Goal: Task Accomplishment & Management: Complete application form

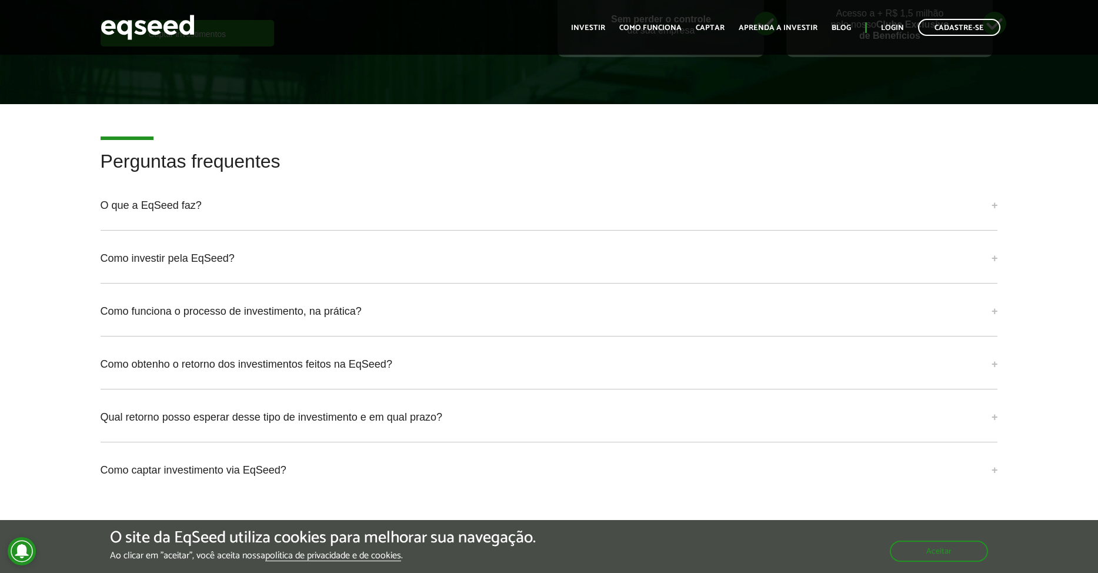
scroll to position [2743, 0]
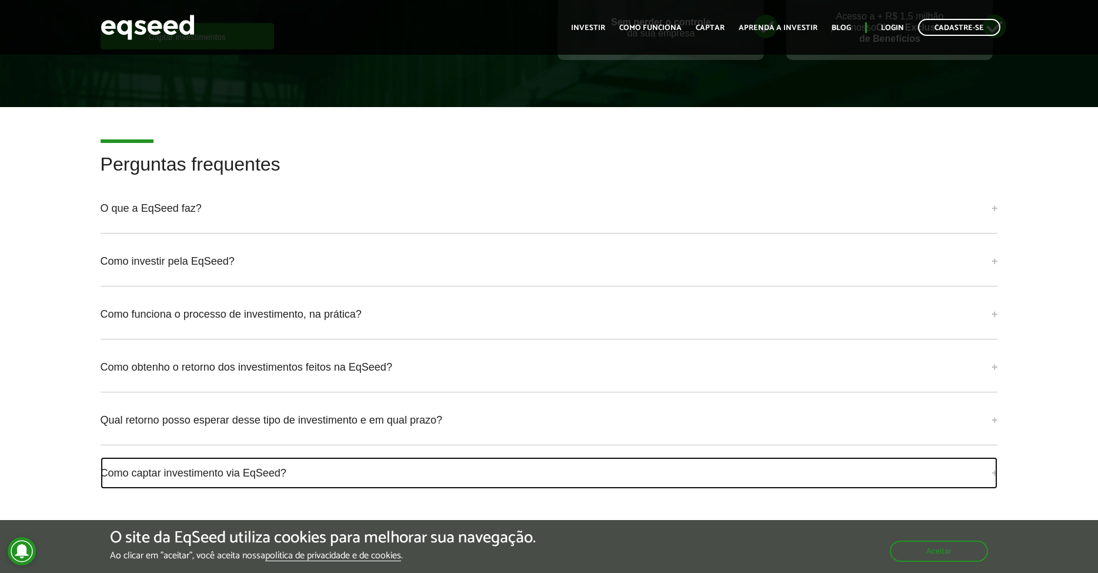
click at [236, 457] on link "Como captar investimento via EqSeed?" at bounding box center [549, 473] width 897 height 32
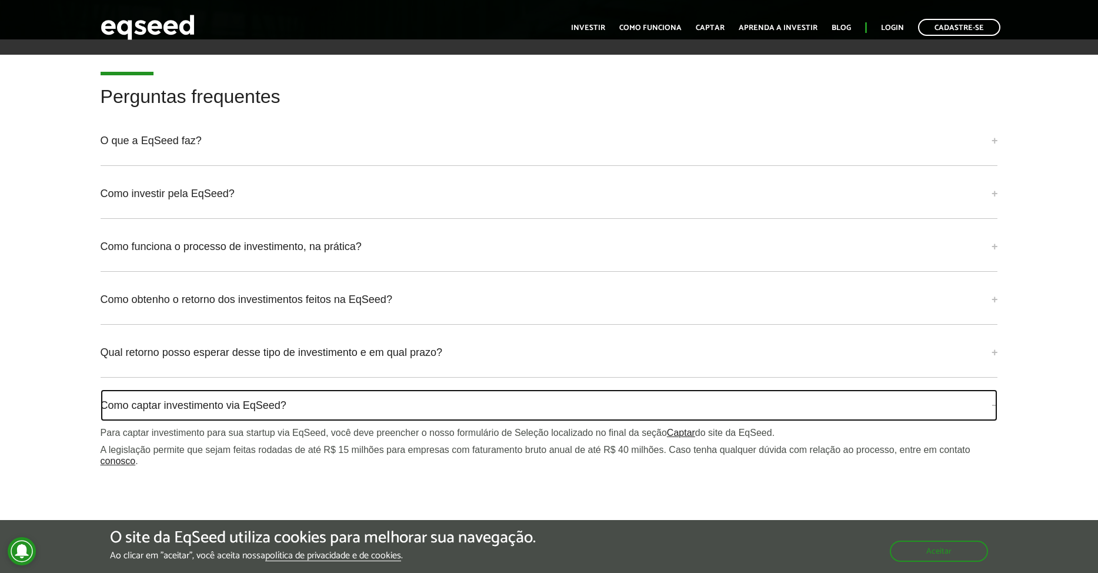
scroll to position [2880, 0]
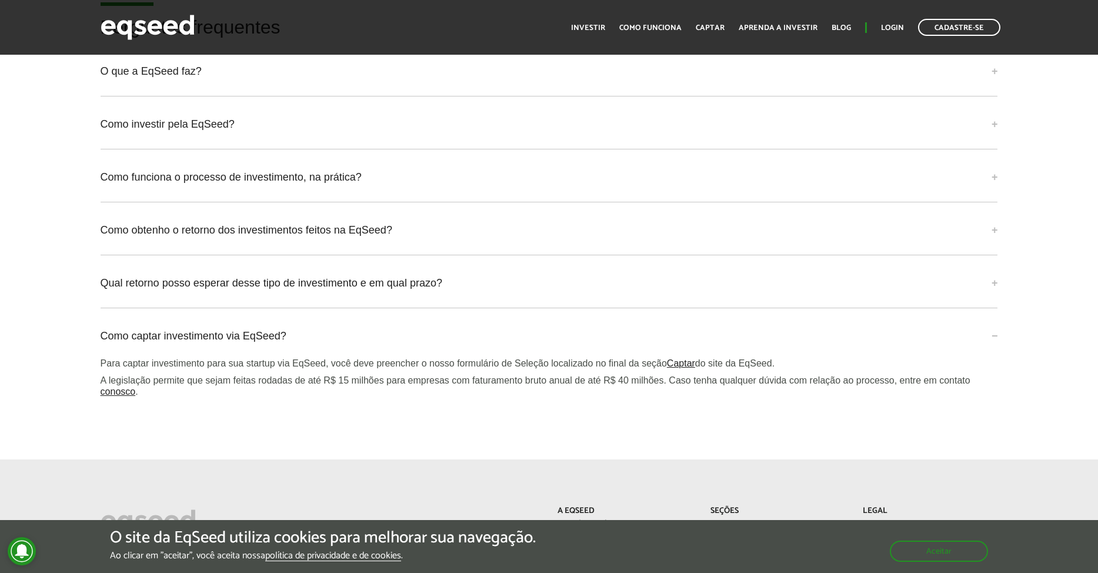
click at [123, 387] on link "conosco" at bounding box center [118, 391] width 35 height 9
click at [119, 387] on link "conosco" at bounding box center [118, 391] width 35 height 9
click at [115, 387] on link "conosco" at bounding box center [118, 391] width 35 height 9
click at [114, 387] on link "conosco" at bounding box center [118, 391] width 35 height 9
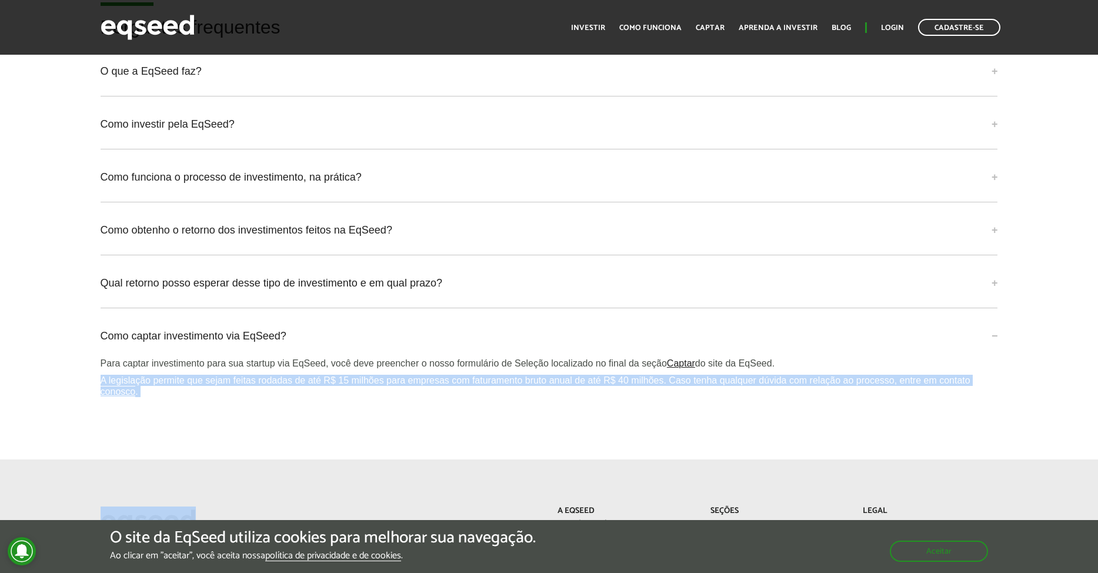
click at [114, 387] on link "conosco" at bounding box center [118, 391] width 35 height 9
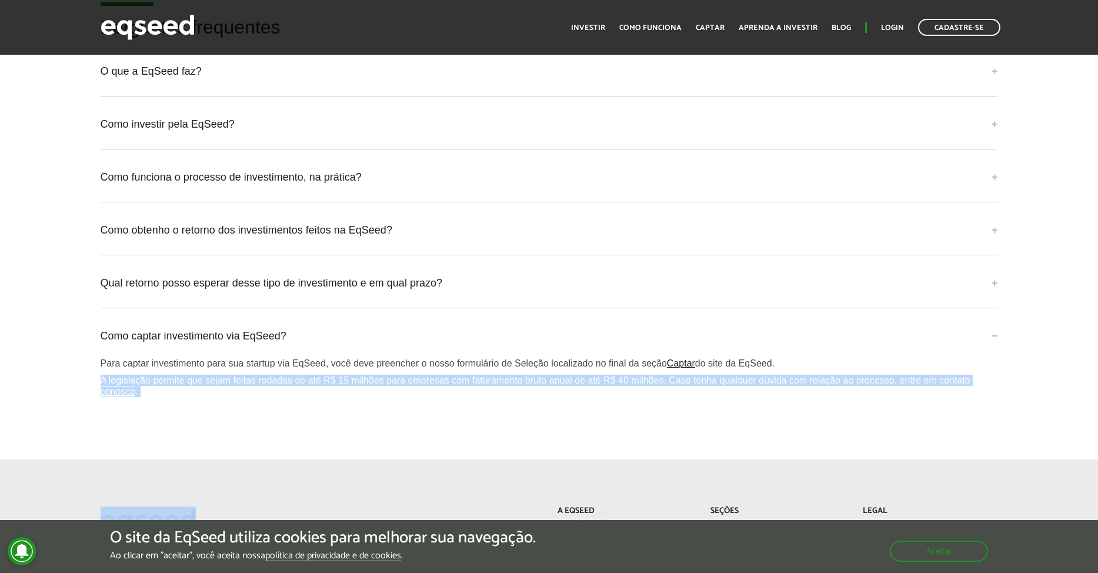
click at [178, 374] on p "A legislação permite que sejam feitas rodadas de até R$ 15 milhões para empresa…" at bounding box center [549, 385] width 897 height 22
click at [146, 394] on div "Como captar investimento via EqSeed? Para captar investimento para sua startup …" at bounding box center [549, 366] width 897 height 92
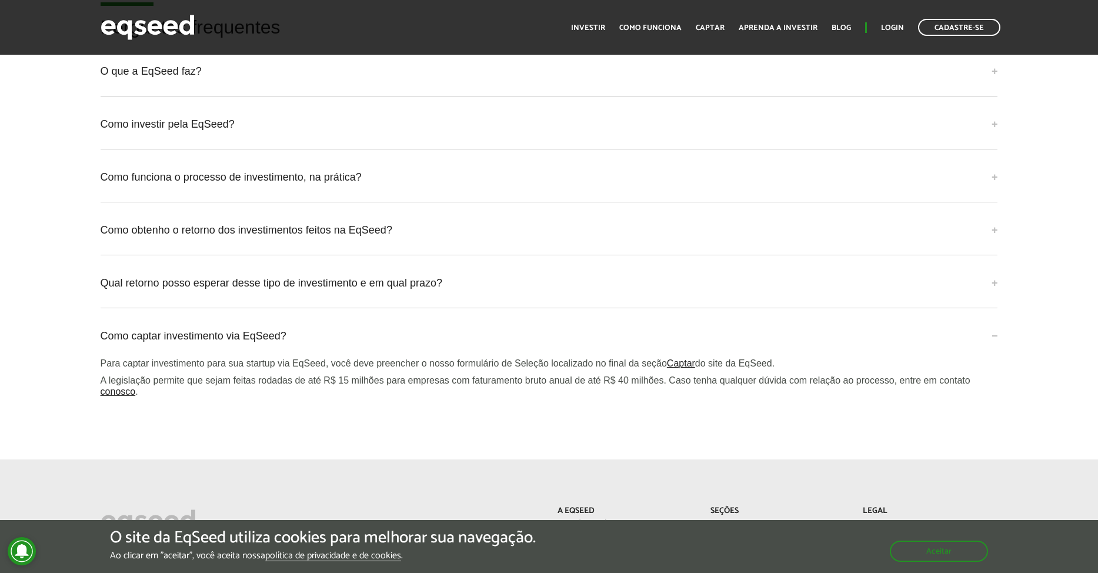
drag, startPoint x: 115, startPoint y: 376, endPoint x: 156, endPoint y: 413, distance: 55.4
click at [156, 413] on article "Perguntas frequentes O que a EqSeed faz? A EqSeed é uma plataforma de investime…" at bounding box center [549, 214] width 1098 height 489
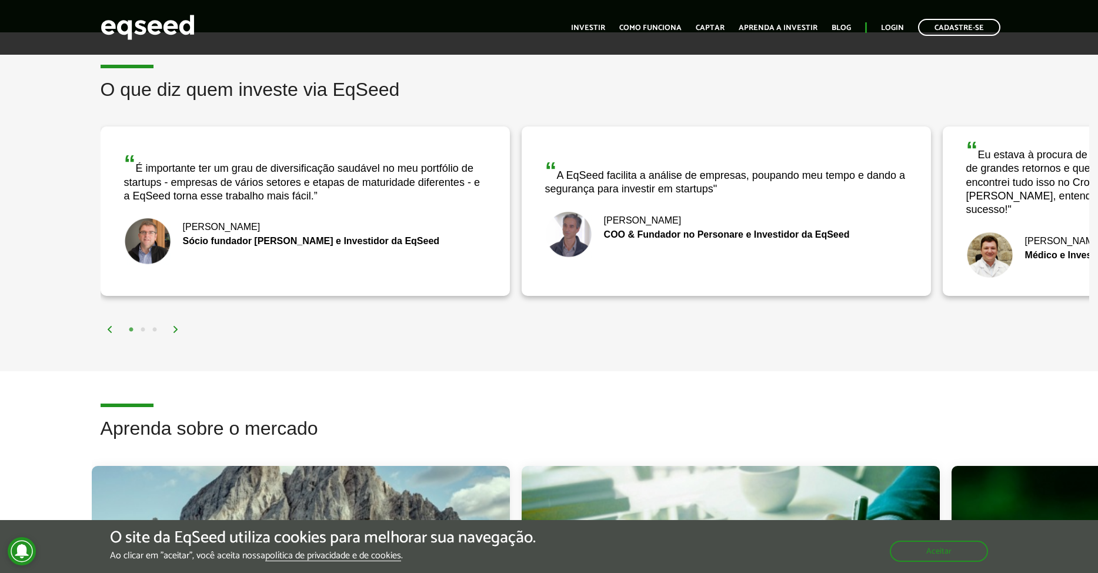
scroll to position [1519, 0]
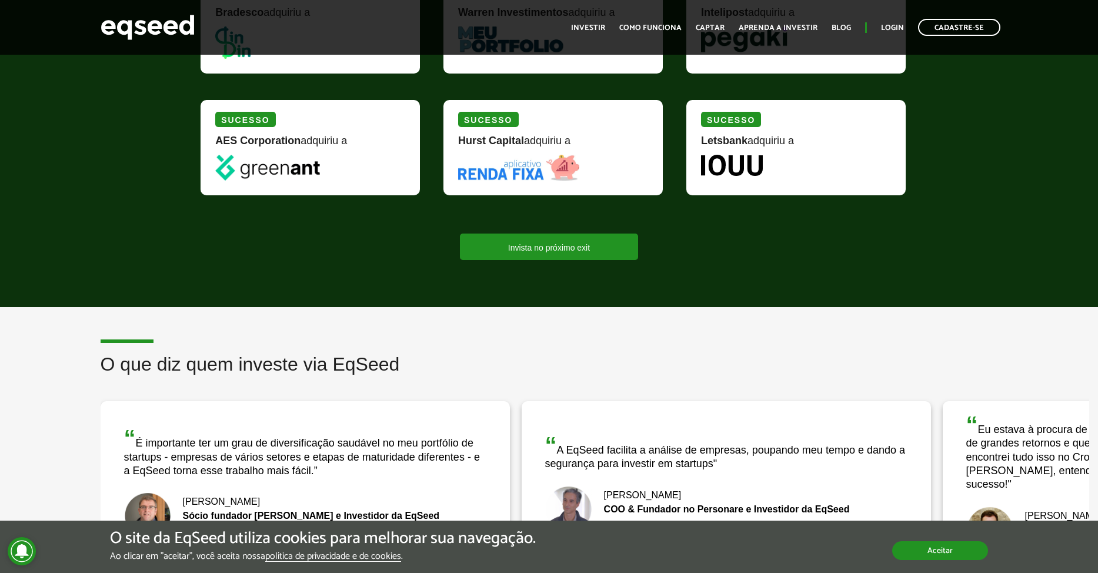
click at [961, 548] on button "Aceitar" at bounding box center [940, 550] width 96 height 19
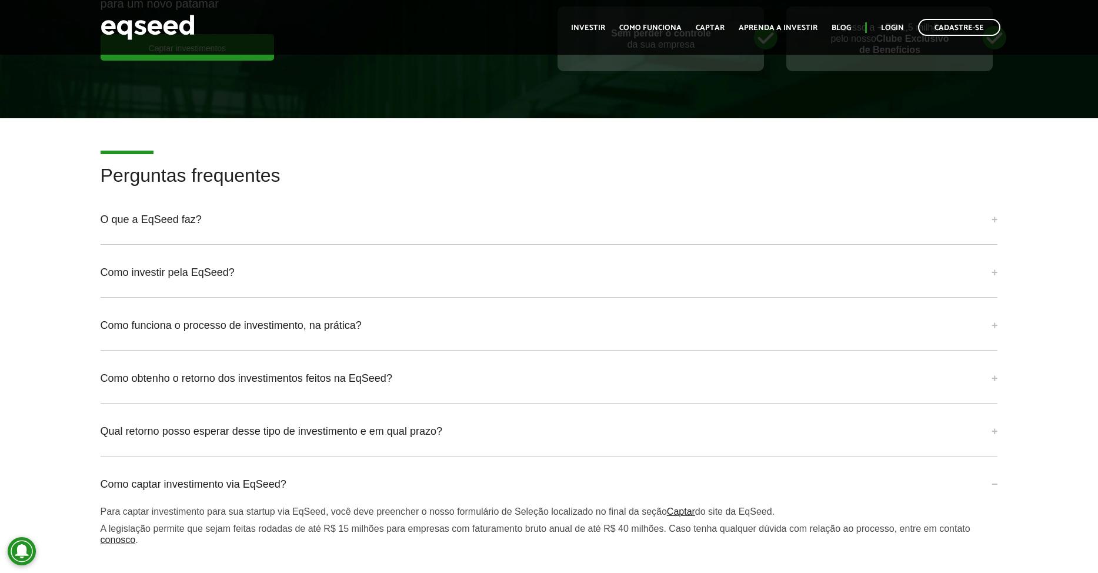
scroll to position [2890, 0]
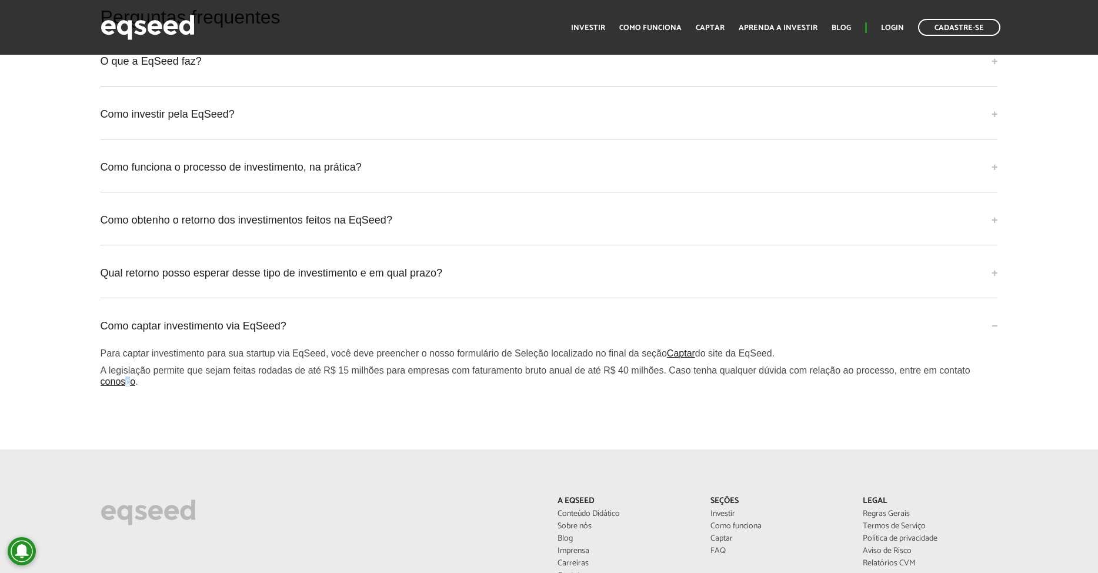
click at [127, 377] on link "conosco" at bounding box center [118, 381] width 35 height 9
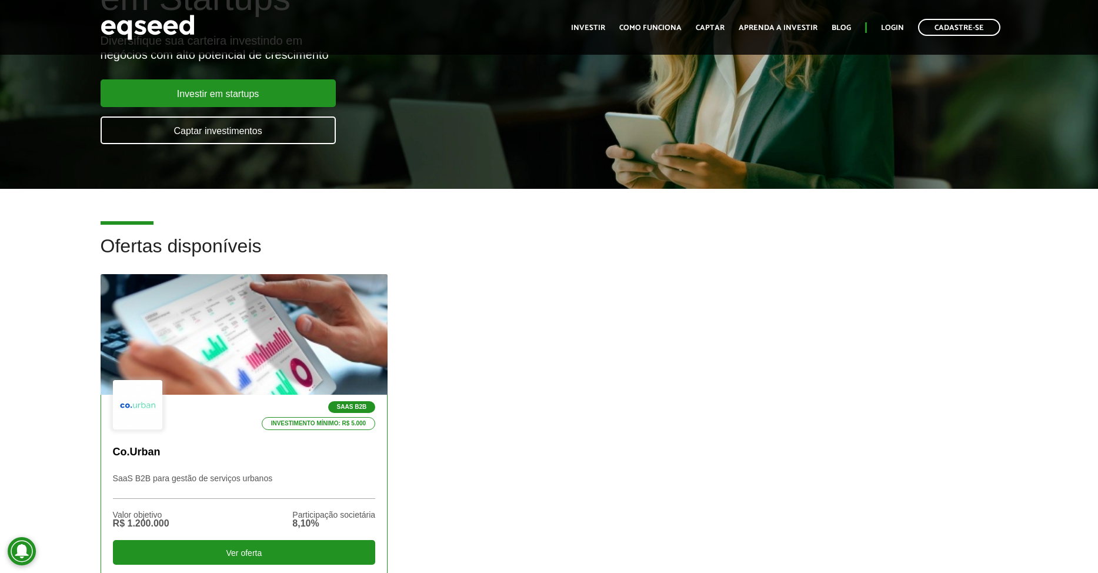
scroll to position [148, 0]
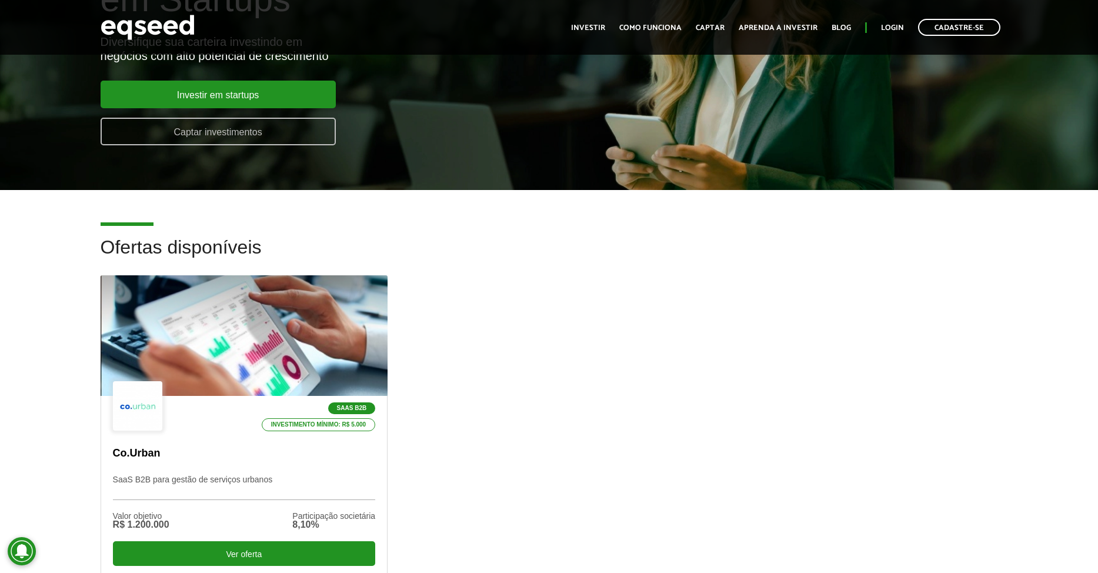
click at [219, 133] on link "Captar investimentos" at bounding box center [218, 132] width 235 height 28
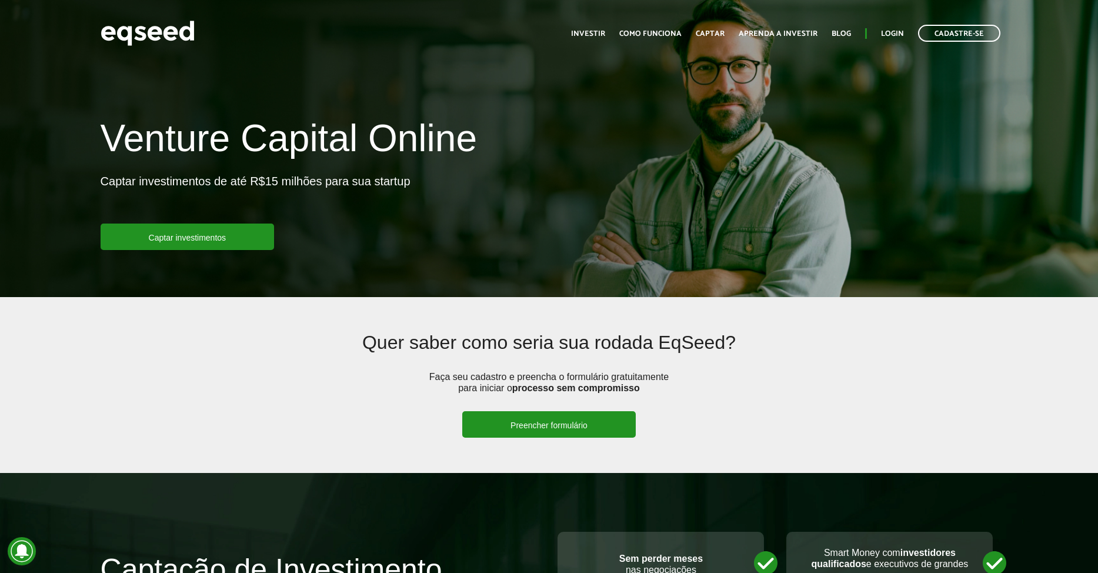
click at [581, 418] on link "Preencher formulário" at bounding box center [548, 424] width 173 height 26
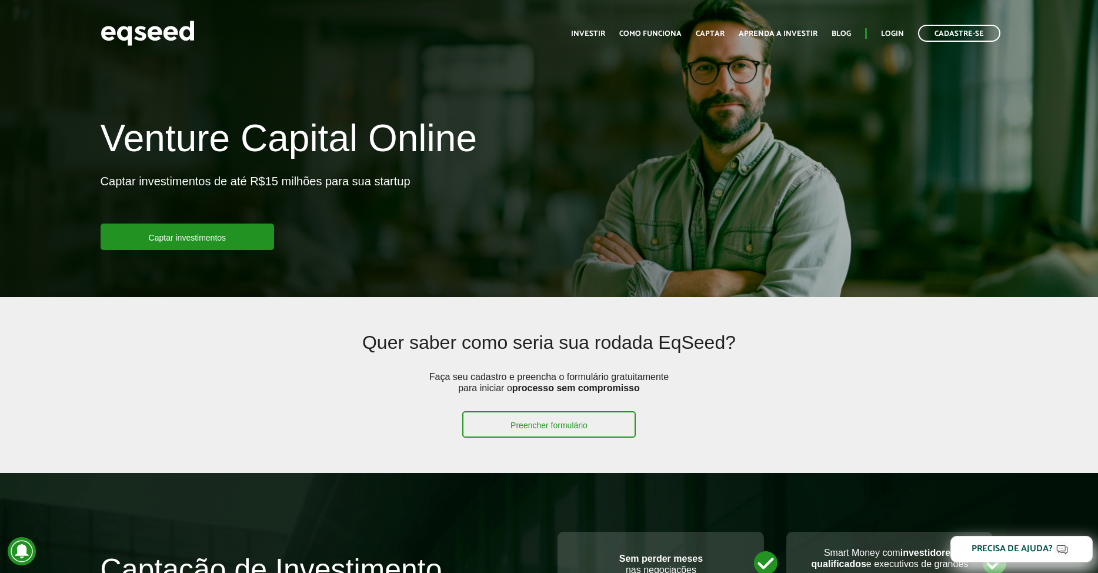
click at [1030, 548] on div "Precisa de ajuda?" at bounding box center [1011, 548] width 81 height 9
